Goal: Information Seeking & Learning: Learn about a topic

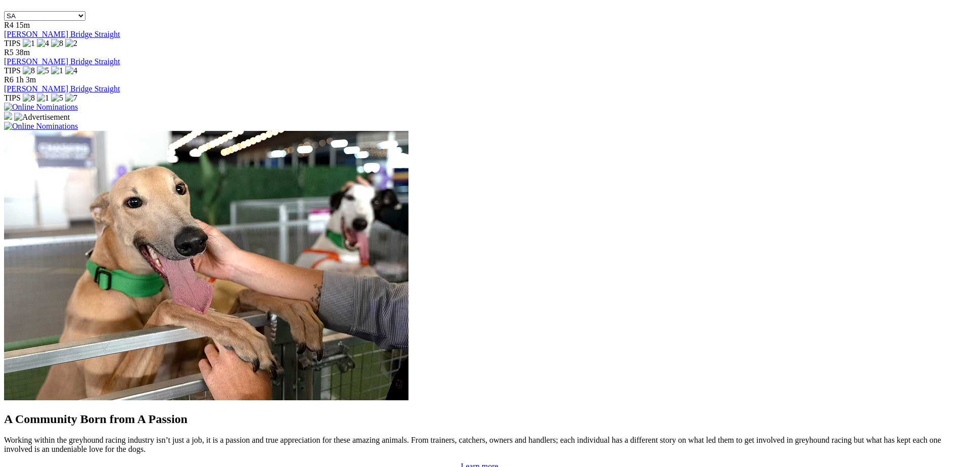
scroll to position [695, 0]
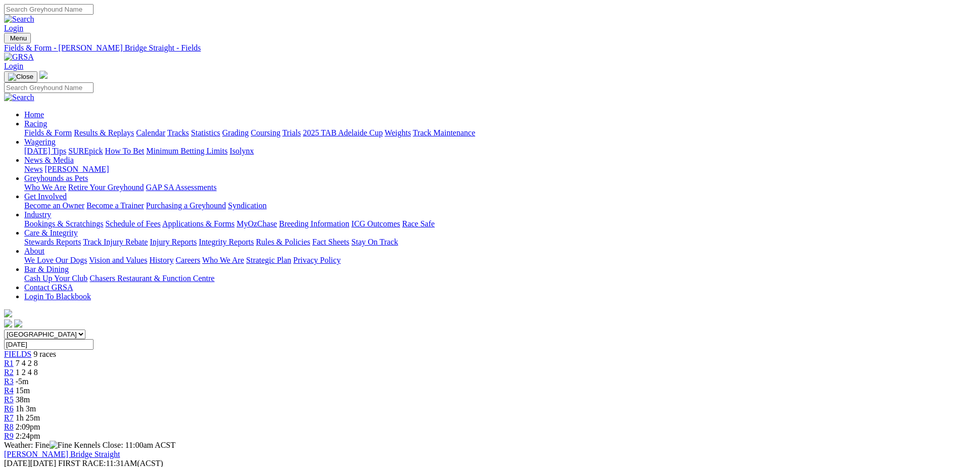
click at [38, 359] on span "7 4 2 8" at bounding box center [27, 363] width 22 height 9
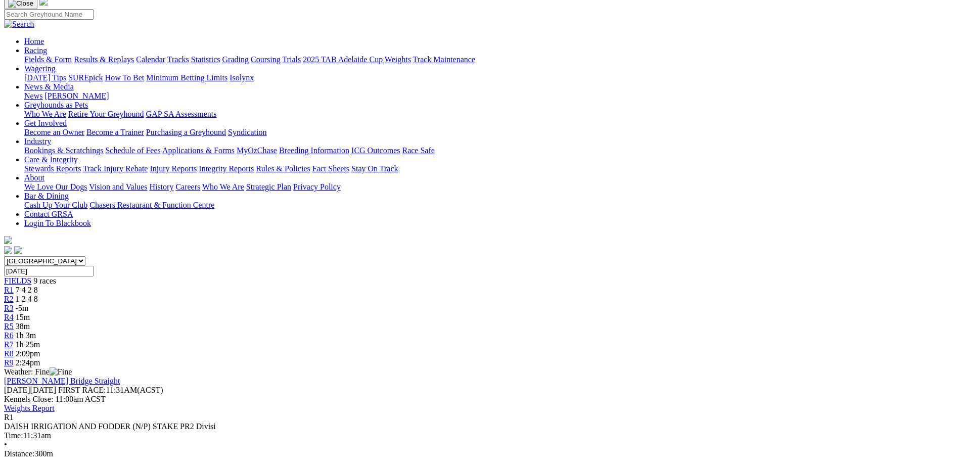
scroll to position [76, 0]
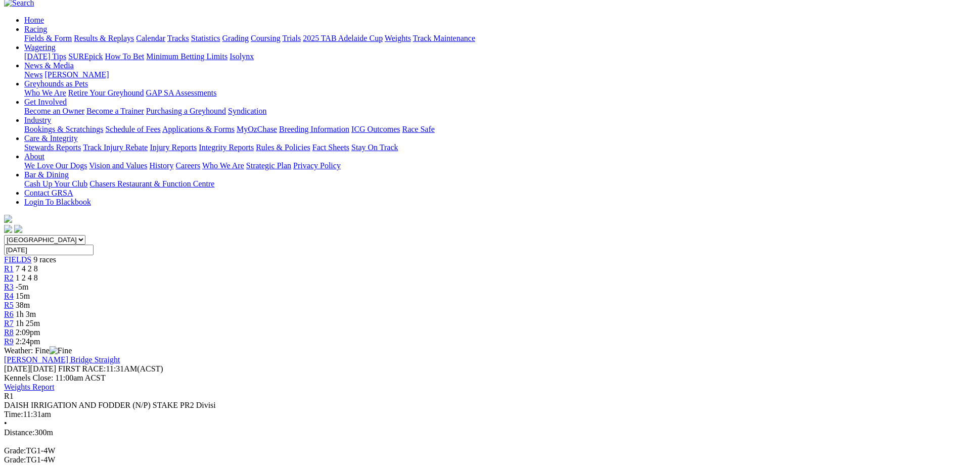
scroll to position [101, 0]
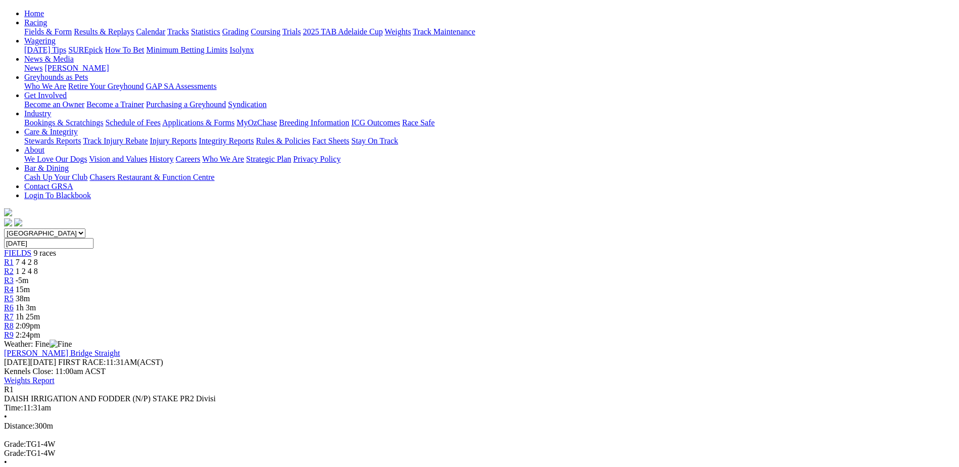
click at [334, 267] on div "R2 1 2 4 8" at bounding box center [479, 271] width 951 height 9
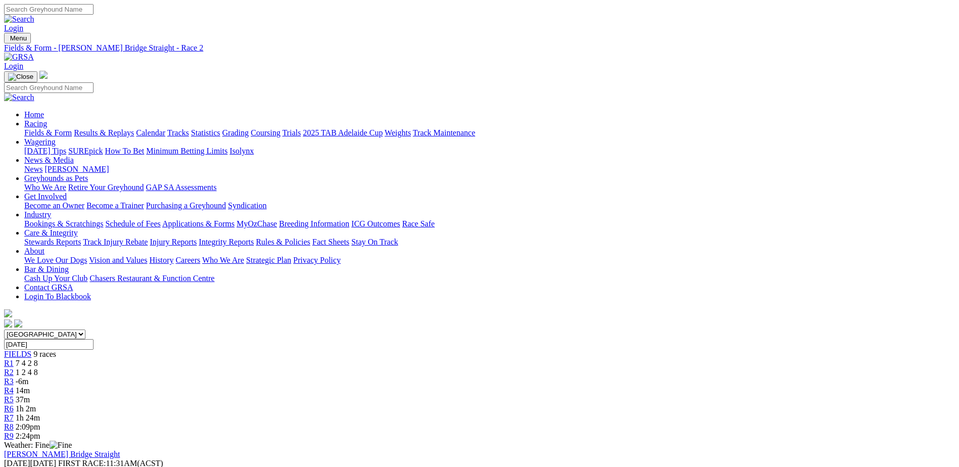
click at [243, 359] on div "R1 7 4 2 8" at bounding box center [479, 363] width 951 height 9
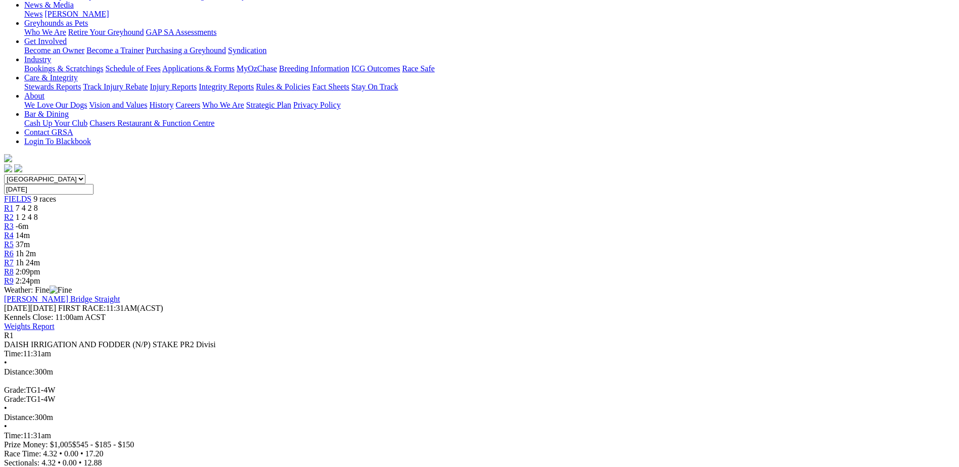
scroll to position [164, 0]
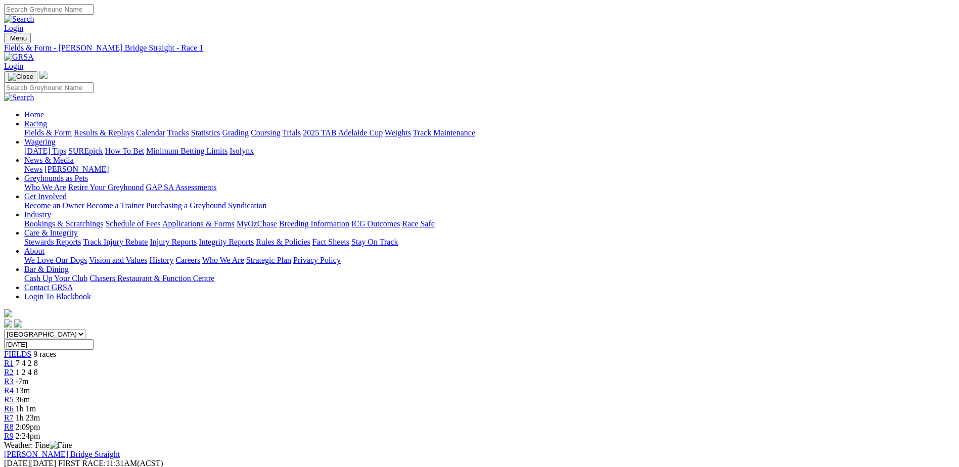
click at [14, 377] on span "R3" at bounding box center [9, 381] width 10 height 9
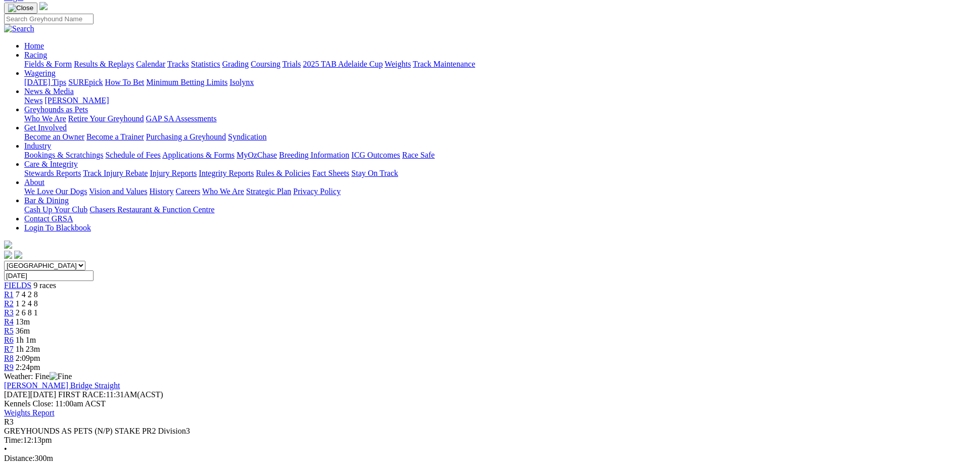
scroll to position [76, 0]
